Goal: Navigation & Orientation: Understand site structure

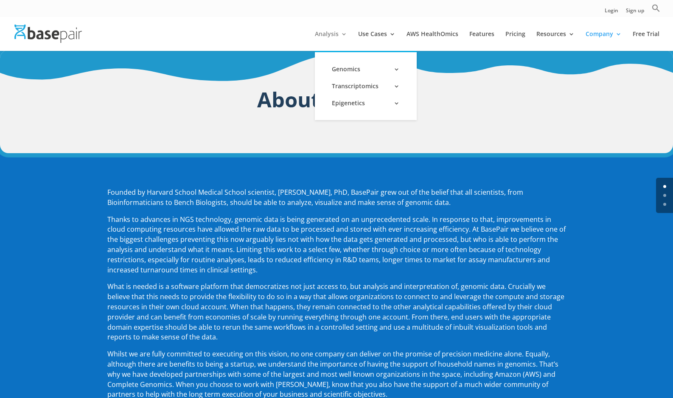
click at [320, 34] on link "Analysis" at bounding box center [331, 41] width 32 height 20
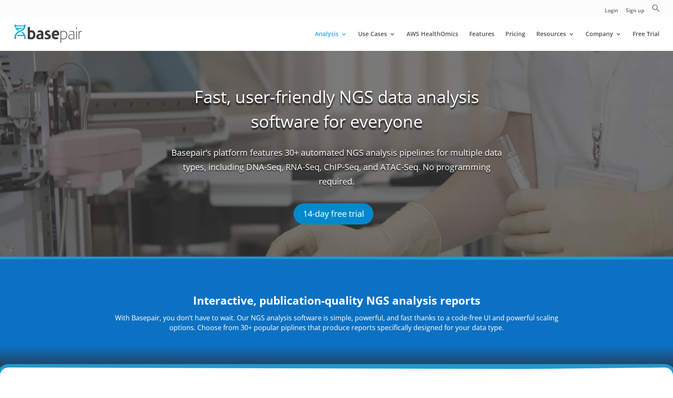
click at [50, 32] on img at bounding box center [47, 34] width 67 height 18
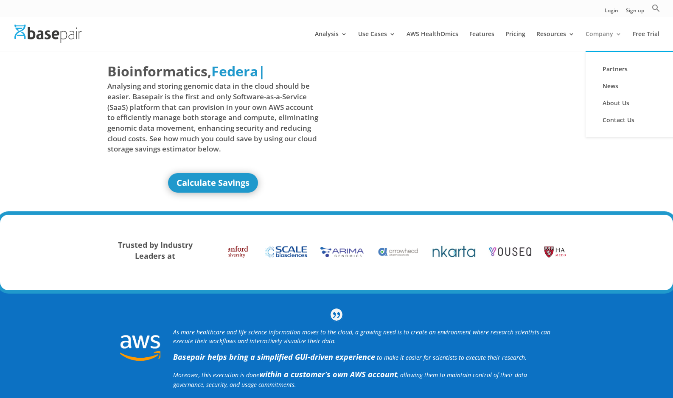
click at [591, 34] on link "Company" at bounding box center [603, 41] width 36 height 20
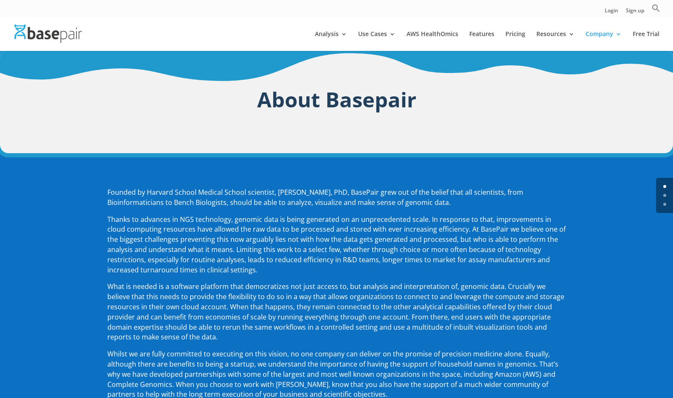
click at [53, 24] on div at bounding box center [349, 34] width 673 height 34
click at [53, 34] on img at bounding box center [47, 34] width 67 height 18
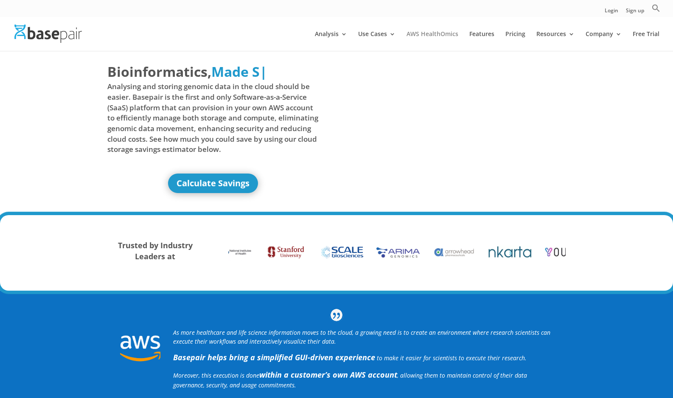
click at [424, 35] on link "AWS HealthOmics" at bounding box center [432, 41] width 52 height 20
